Goal: Browse casually

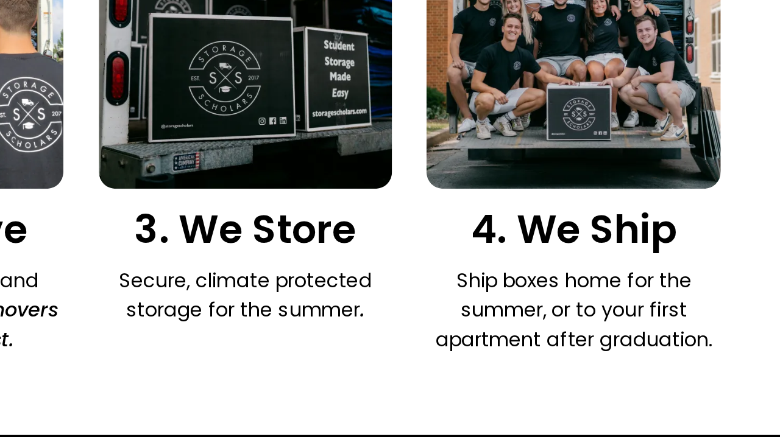
scroll to position [747, 0]
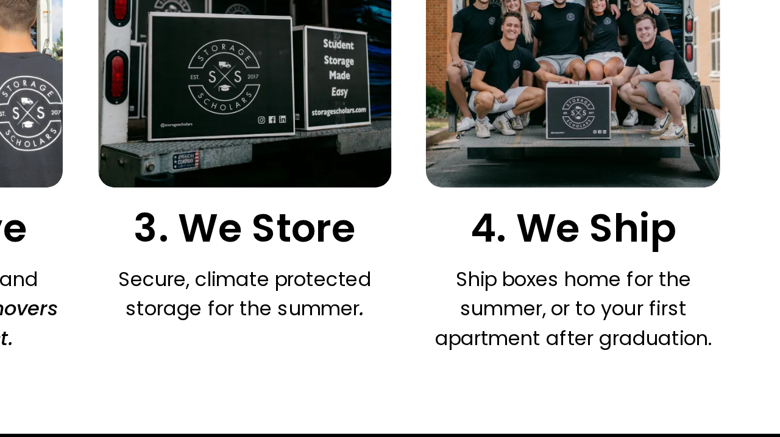
click at [224, 139] on div "1. We Supply FREE packing supplies with every purchase sent to your door. 2. We…" at bounding box center [390, 268] width 702 height 258
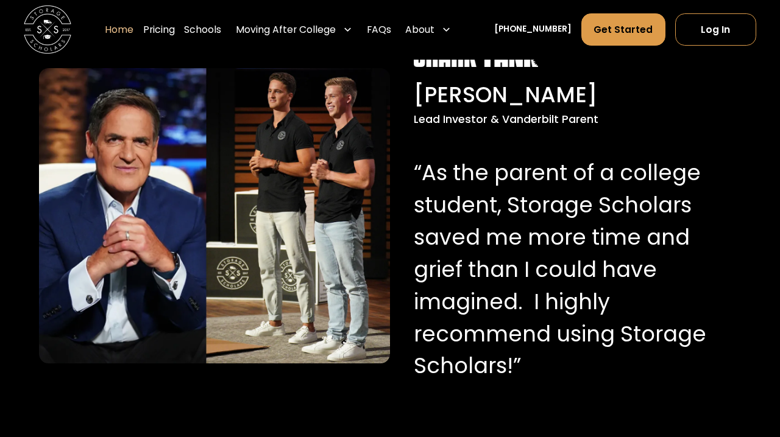
scroll to position [1179, 0]
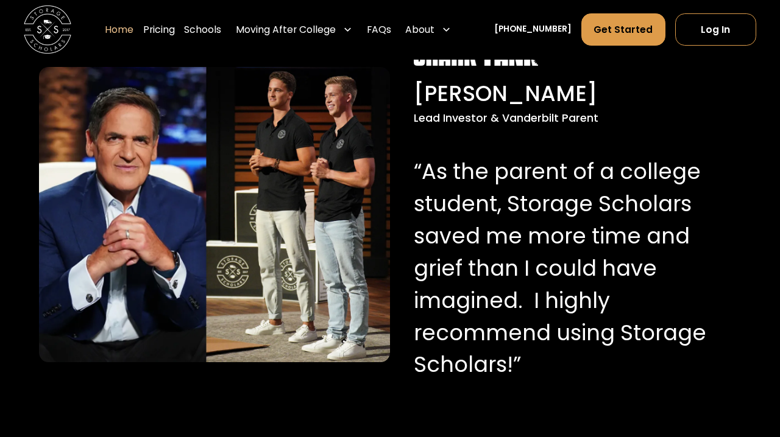
click at [400, 213] on div "[PERSON_NAME] Lead Investor & Vanderbilt Parent “As the parent of a college stu…" at bounding box center [575, 215] width 351 height 346
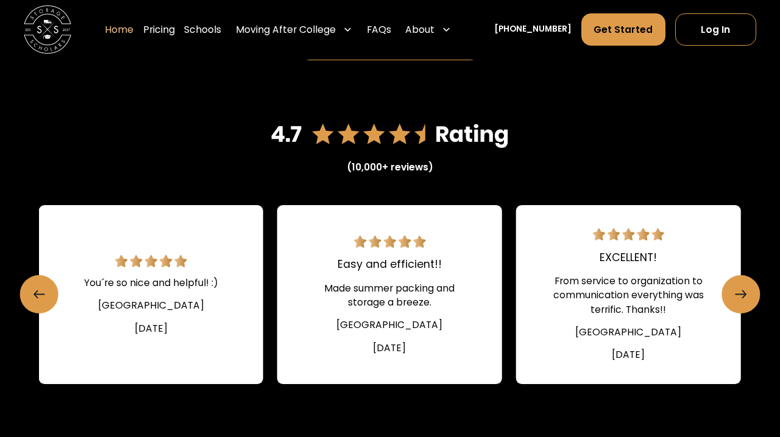
scroll to position [1587, 0]
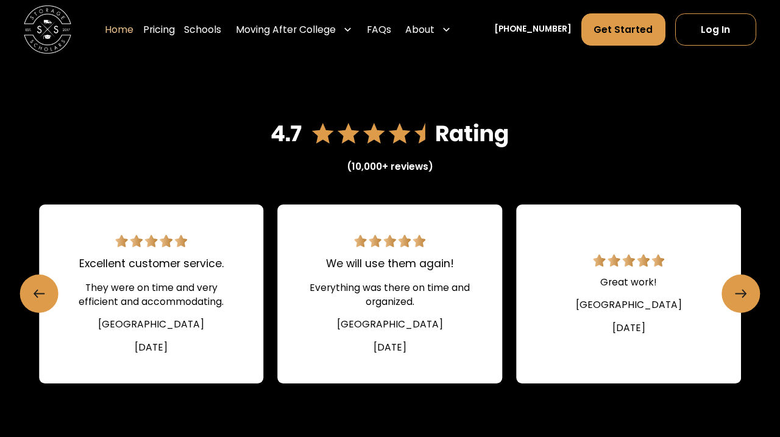
click at [273, 287] on div "Easy and efficient!! Made summer packing and storage a breeze. [GEOGRAPHIC_DATA…" at bounding box center [390, 294] width 702 height 179
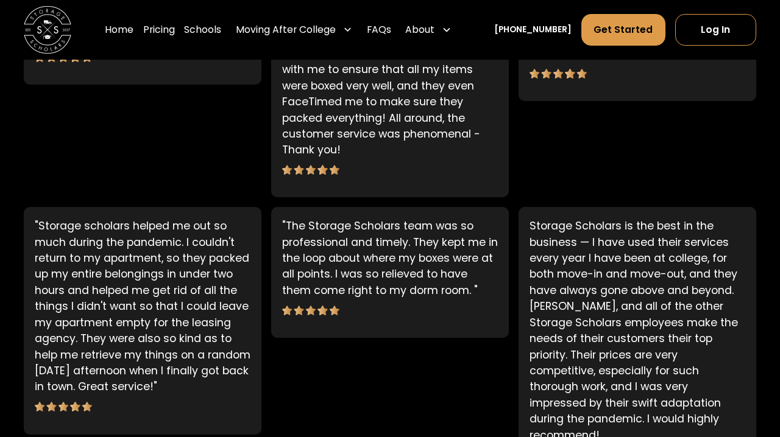
scroll to position [856, 0]
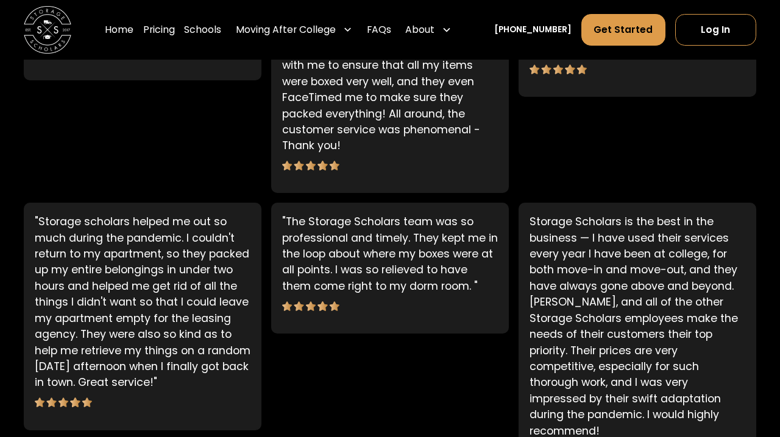
click at [703, 314] on p "Storage Scholars is the best in the business — I have used their services every…" at bounding box center [637, 326] width 216 height 225
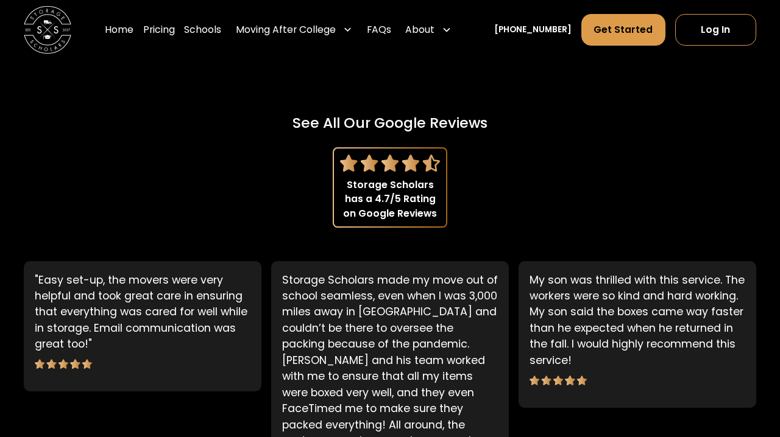
scroll to position [546, 0]
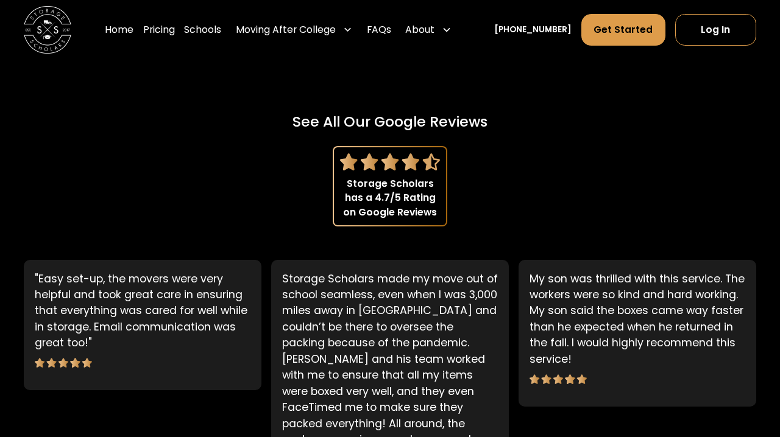
click at [375, 155] on img at bounding box center [390, 161] width 100 height 16
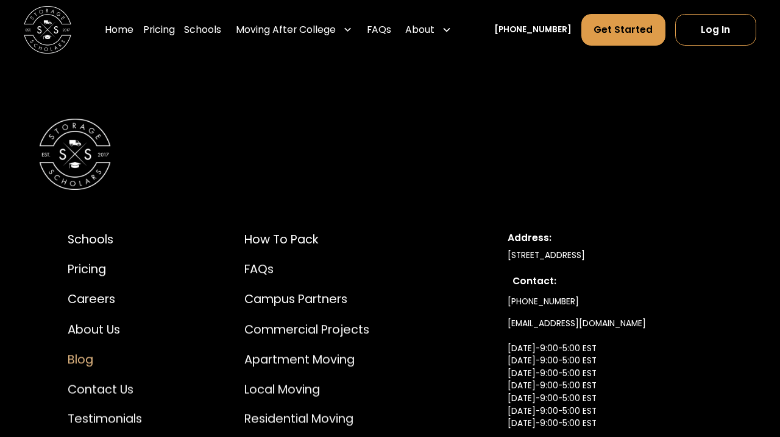
scroll to position [6262, 0]
